Goal: Task Accomplishment & Management: Complete application form

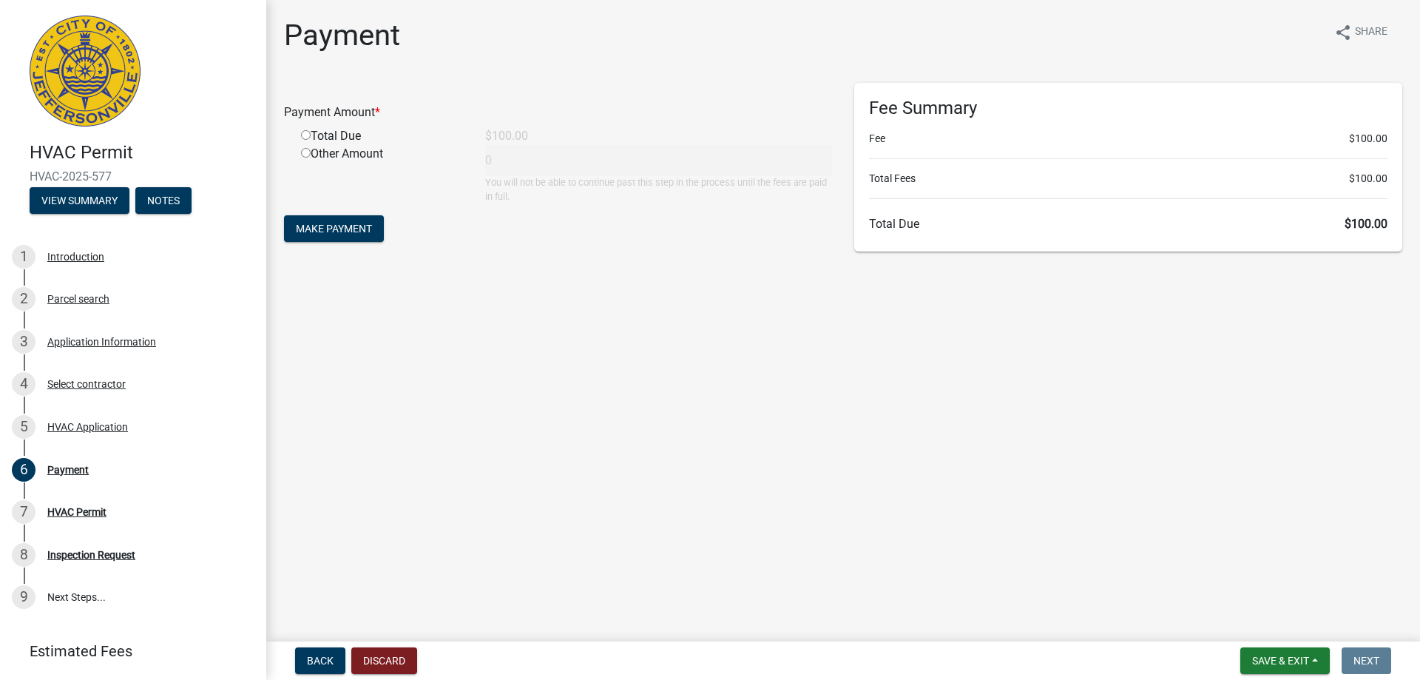
click at [304, 134] on input "radio" at bounding box center [306, 135] width 10 height 10
radio input "true"
type input "100"
click at [323, 229] on span "Make Payment" at bounding box center [334, 229] width 76 height 12
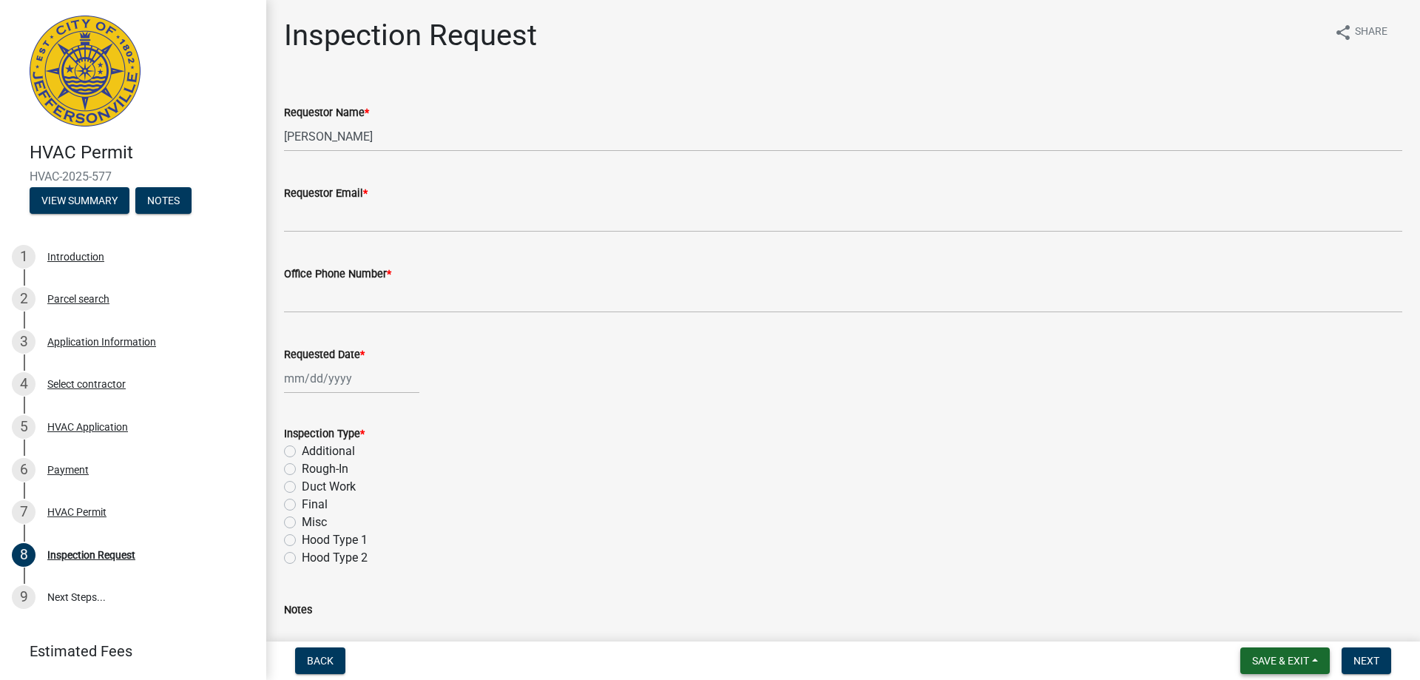
click at [1293, 661] on span "Save & Exit" at bounding box center [1280, 661] width 57 height 12
click at [1236, 625] on button "Save & Exit" at bounding box center [1271, 622] width 118 height 36
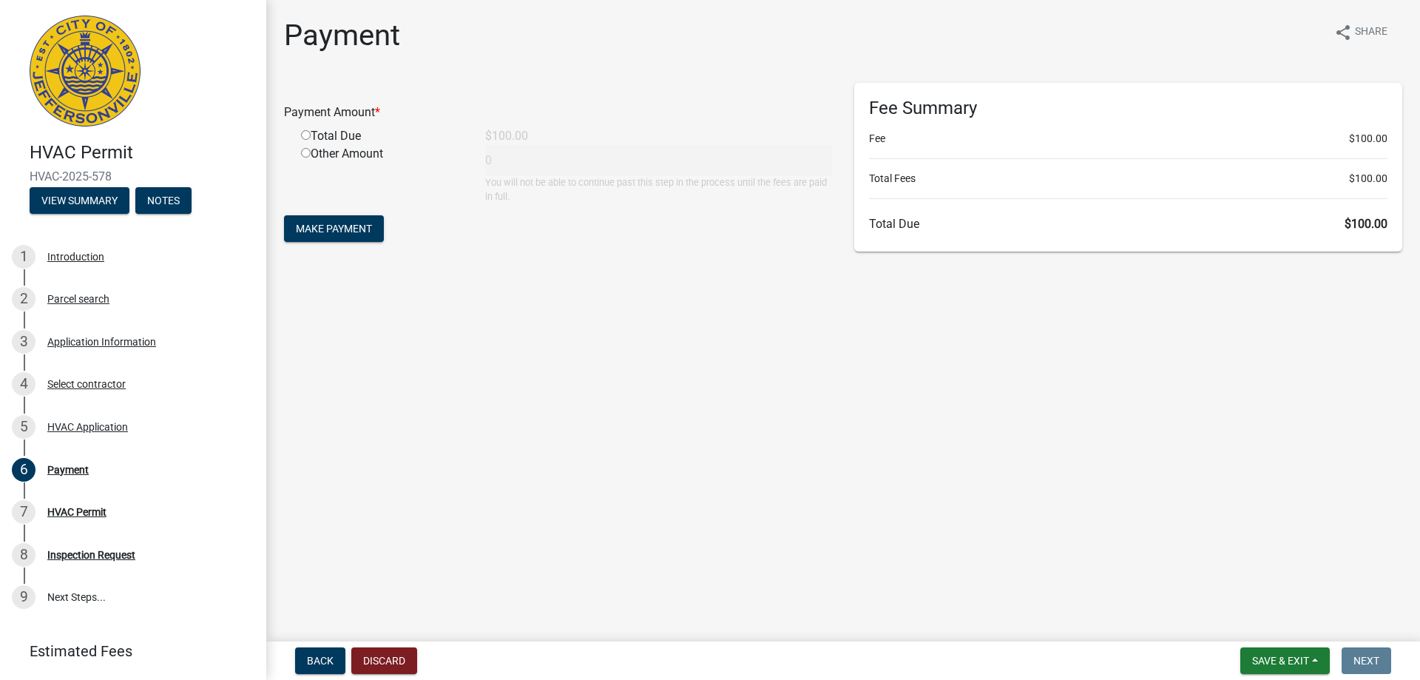
click at [306, 135] on input "radio" at bounding box center [306, 135] width 10 height 10
radio input "true"
type input "100"
click at [323, 232] on span "Make Payment" at bounding box center [334, 229] width 76 height 12
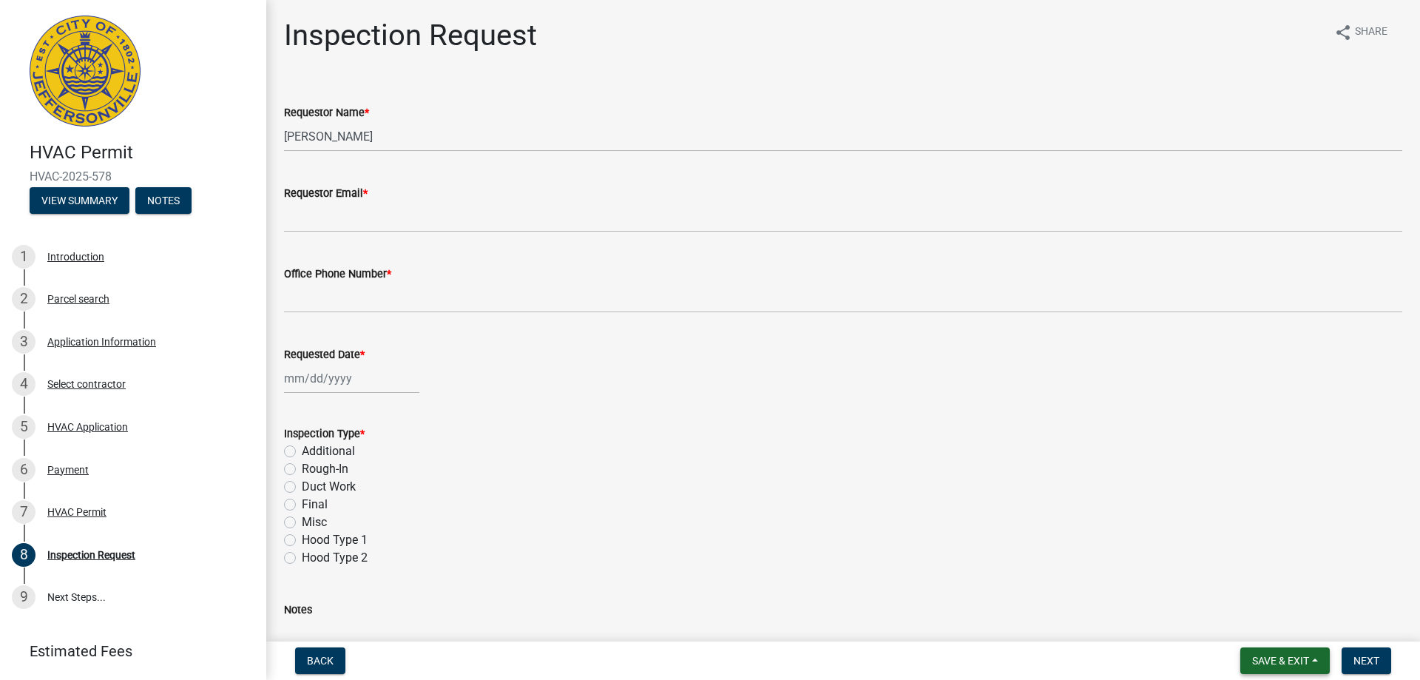
click at [1261, 667] on button "Save & Exit" at bounding box center [1286, 660] width 90 height 27
click at [1235, 625] on button "Save & Exit" at bounding box center [1271, 622] width 118 height 36
